Goal: Task Accomplishment & Management: Manage account settings

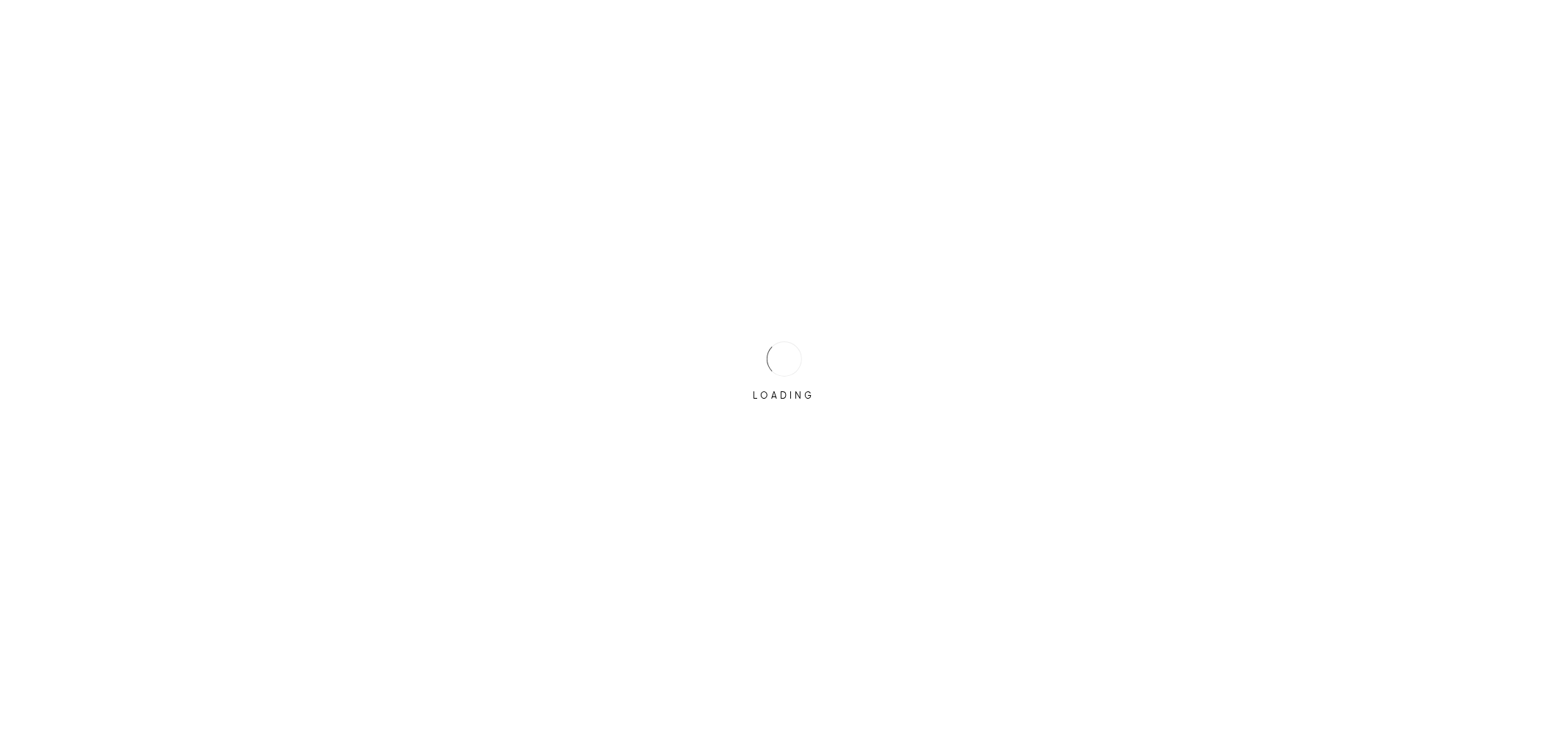
click at [807, 355] on div "LOADING" at bounding box center [784, 371] width 73 height 73
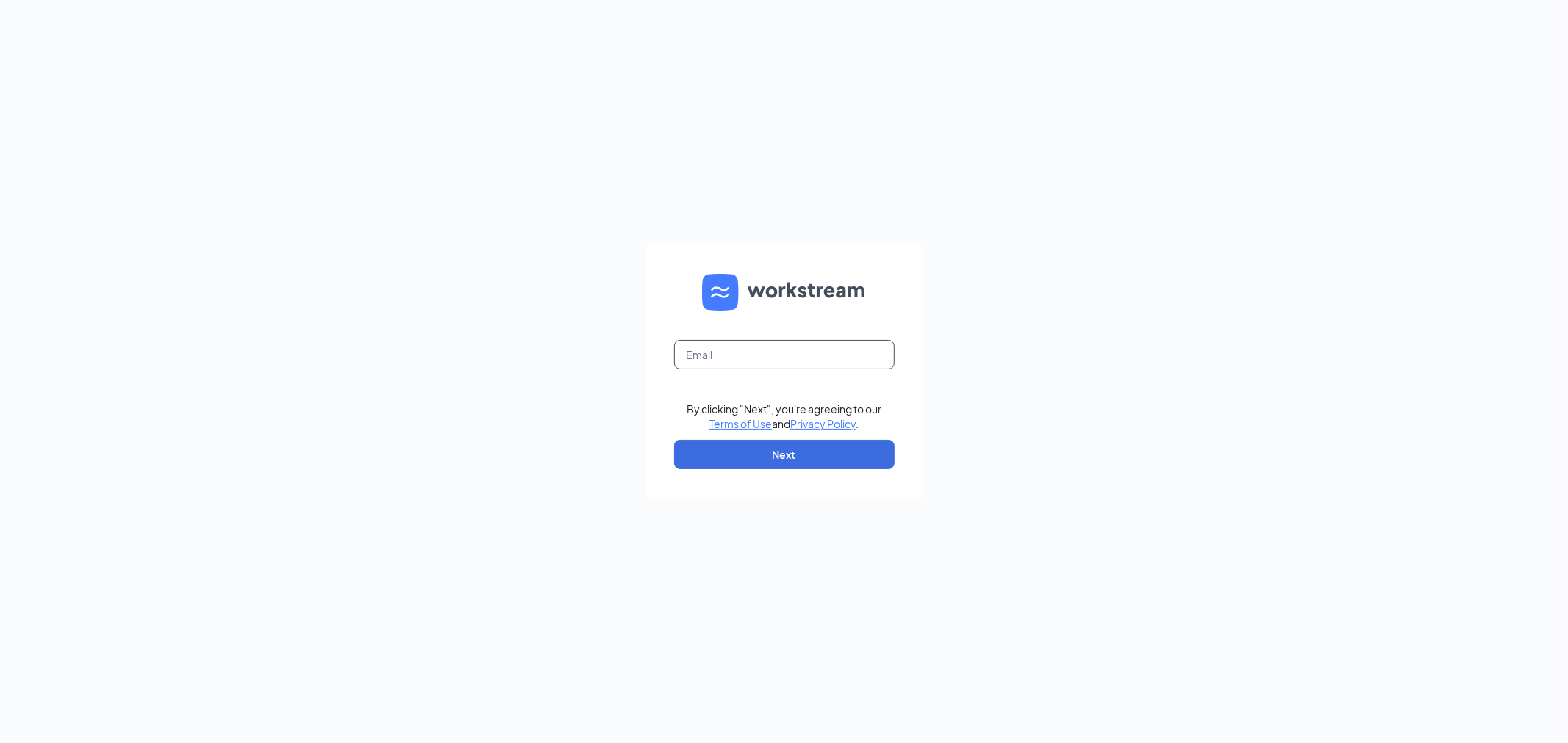
click at [807, 355] on input "text" at bounding box center [784, 354] width 220 height 29
type input "aridings@ddcoastal.com"
drag, startPoint x: 839, startPoint y: 452, endPoint x: 637, endPoint y: 338, distance: 231.9
click at [839, 452] on button "Next" at bounding box center [784, 454] width 220 height 29
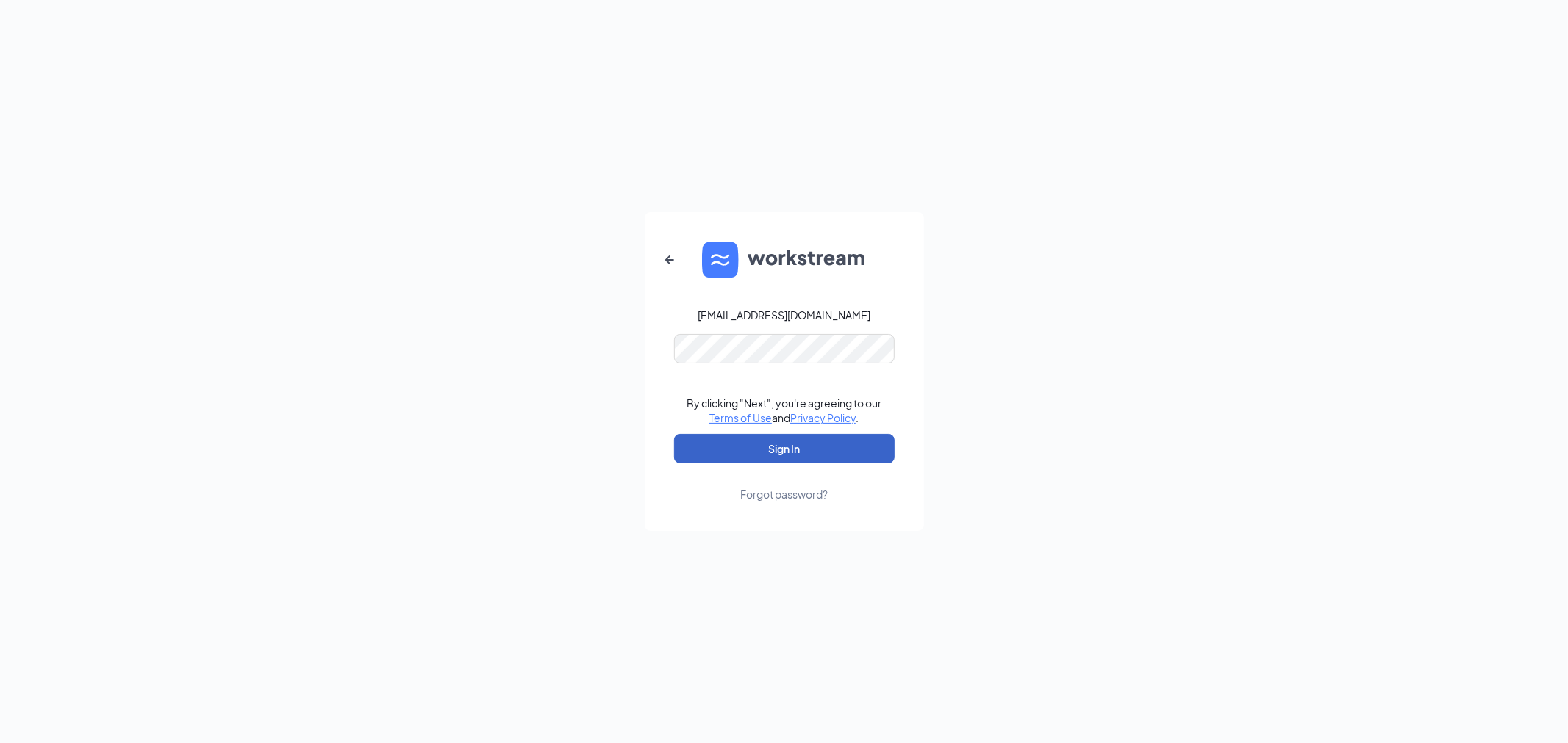
click at [674, 434] on button "Sign In" at bounding box center [784, 448] width 220 height 29
